Goal: Find contact information: Find contact information

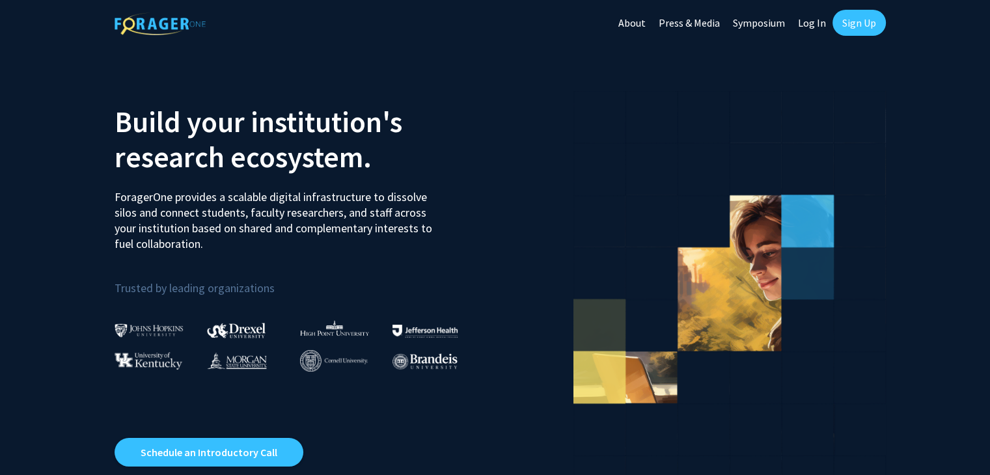
click at [178, 26] on img at bounding box center [160, 23] width 91 height 23
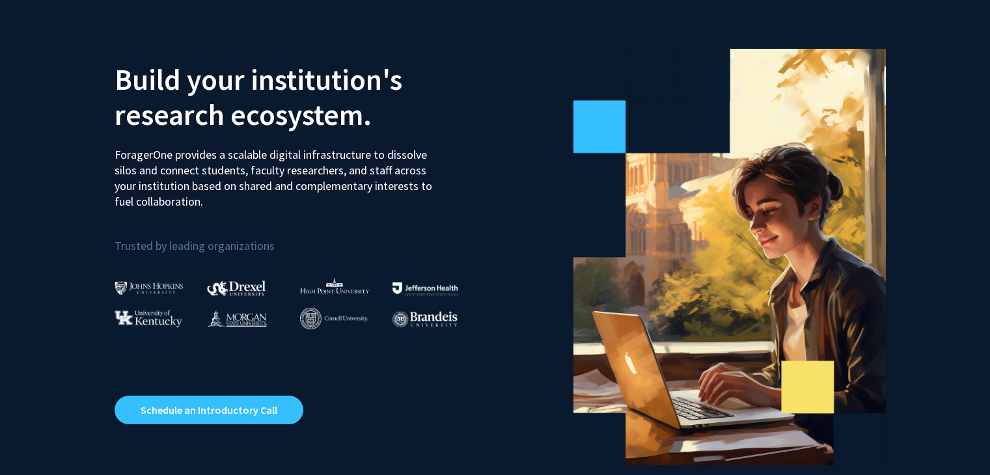
scroll to position [65, 0]
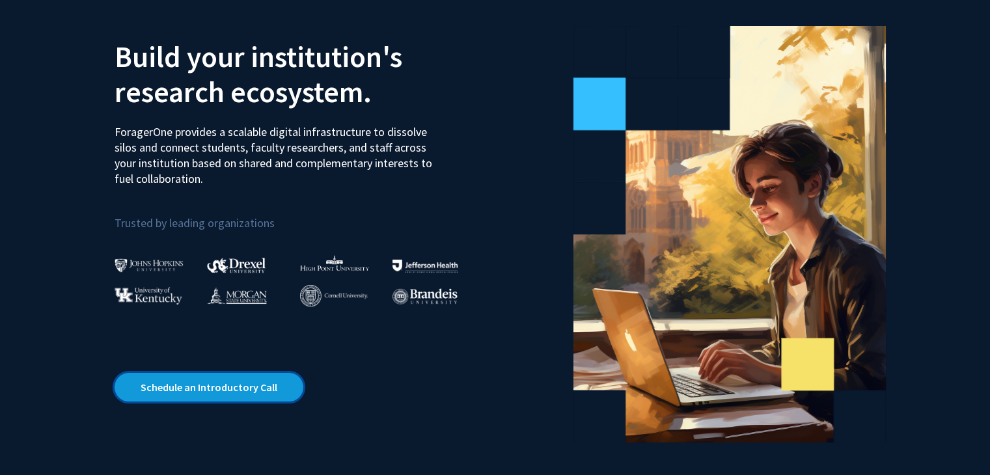
click at [218, 384] on link "Schedule an Introductory Call" at bounding box center [209, 387] width 189 height 29
